Goal: Task Accomplishment & Management: Manage account settings

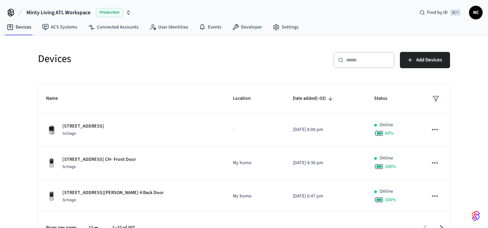
click at [348, 57] on input "text" at bounding box center [368, 60] width 44 height 7
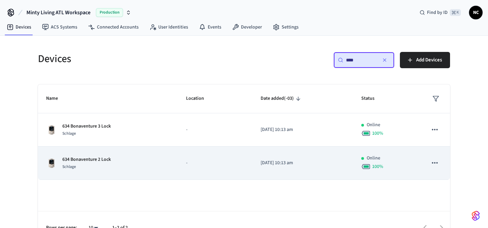
type input "***"
click at [190, 168] on td "-" at bounding box center [215, 162] width 75 height 33
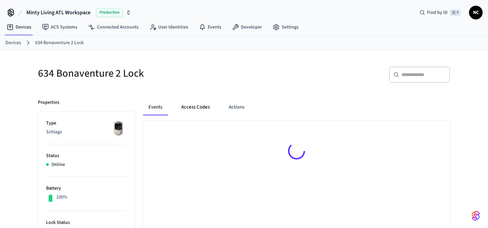
click at [204, 108] on button "Access Codes" at bounding box center [195, 107] width 39 height 16
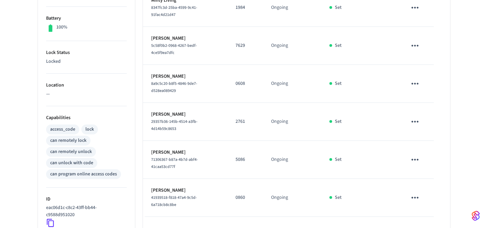
scroll to position [175, 0]
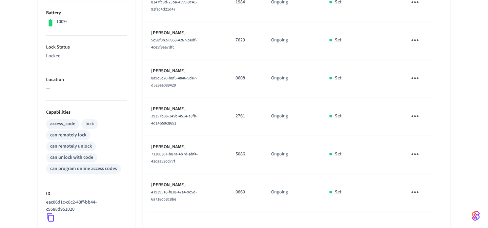
click at [240, 191] on td "0860" at bounding box center [245, 192] width 36 height 38
click at [240, 189] on p "0860" at bounding box center [245, 191] width 19 height 7
copy p "0860"
